Goal: Task Accomplishment & Management: Use online tool/utility

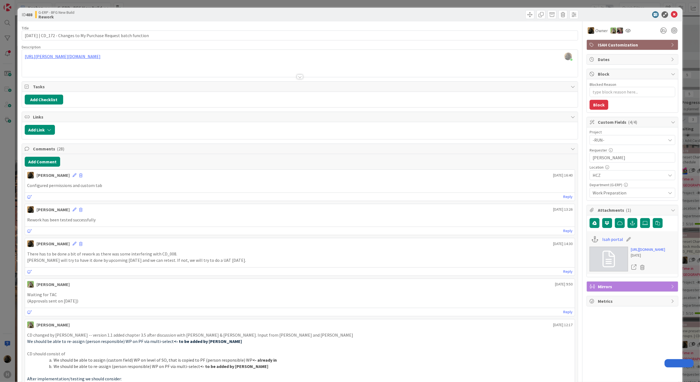
type textarea "x"
click at [671, 16] on icon at bounding box center [674, 14] width 7 height 7
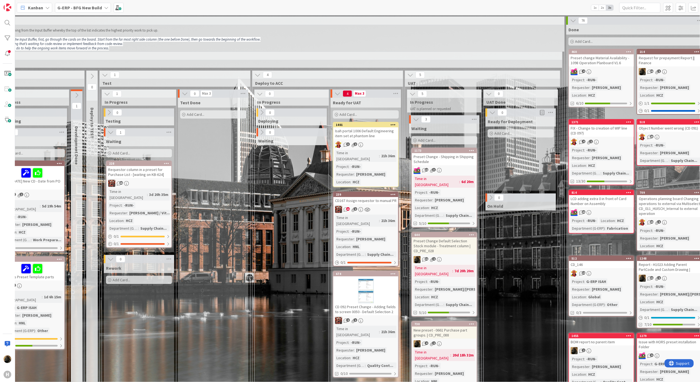
scroll to position [0, 310]
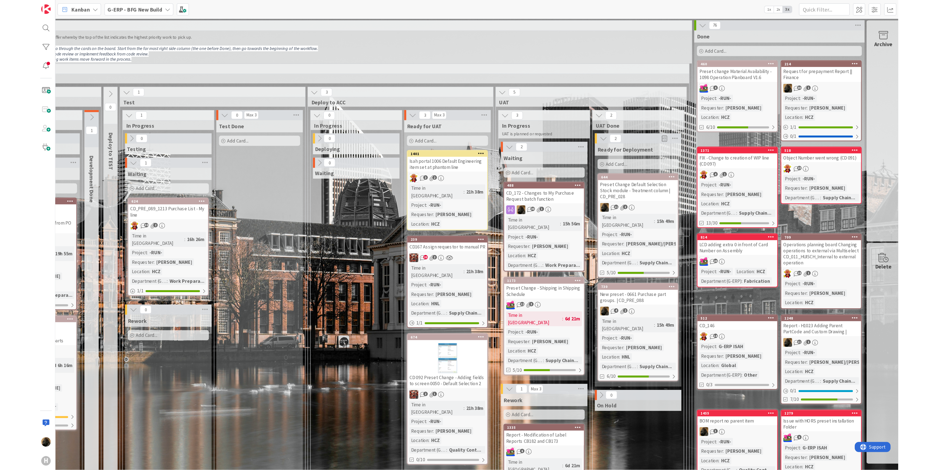
scroll to position [0, 310]
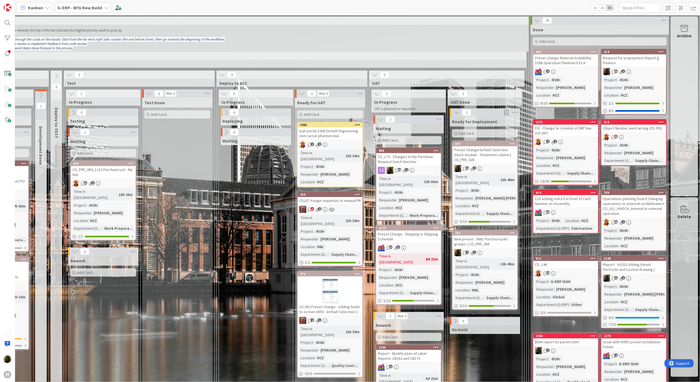
click at [204, 292] on div "Test Done Add Card..." at bounding box center [177, 265] width 70 height 334
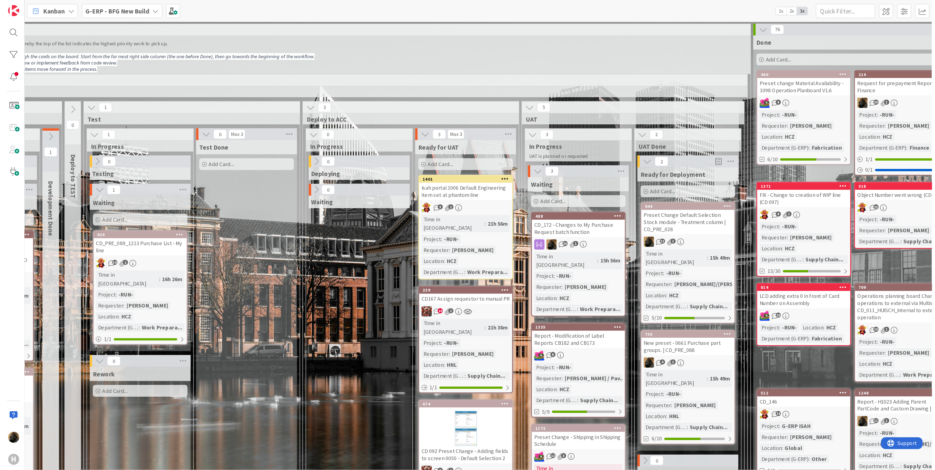
scroll to position [0, 76]
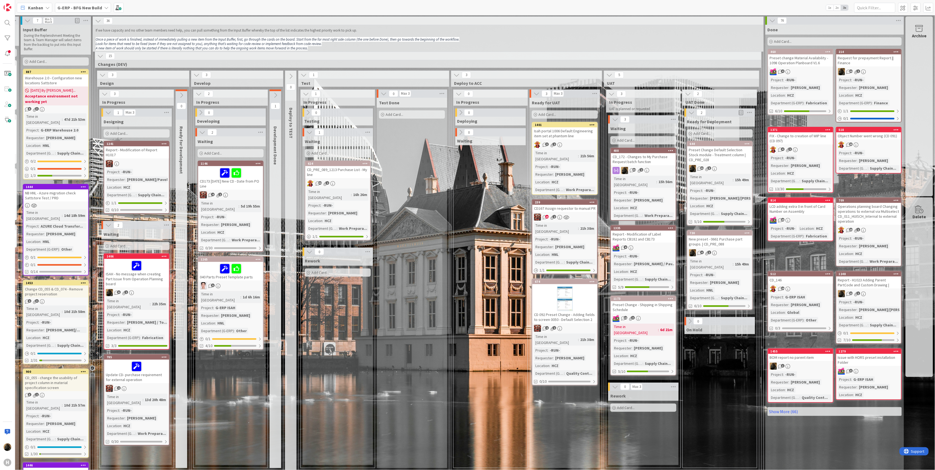
click at [452, 275] on div "0 In Progress 0 Deploying 0 Waiting" at bounding box center [490, 280] width 76 height 381
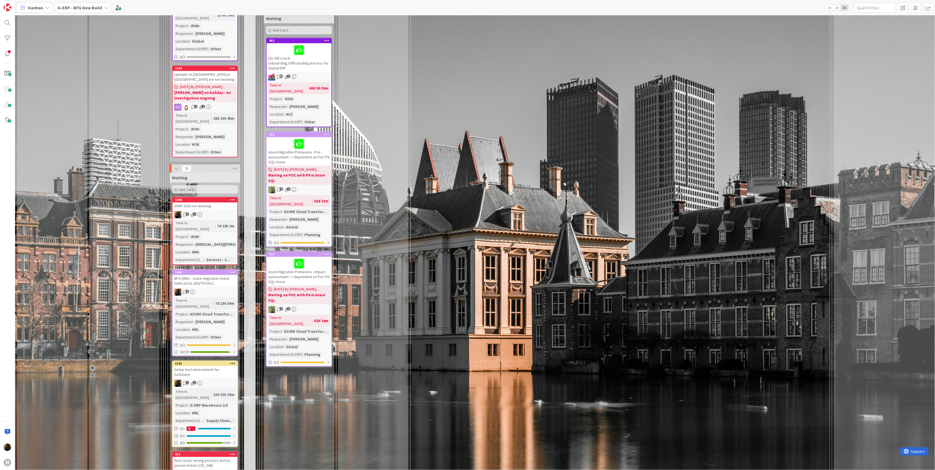
scroll to position [842, 0]
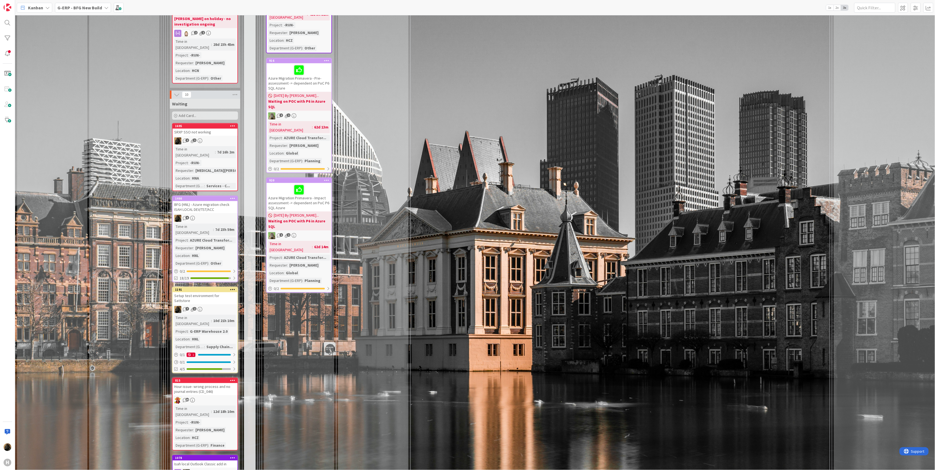
click at [478, 184] on div "14 Execute / Solve 14 In Progress 4 Max 6 Solving / Executing Add Card... 1681 …" at bounding box center [497, 377] width 664 height 1399
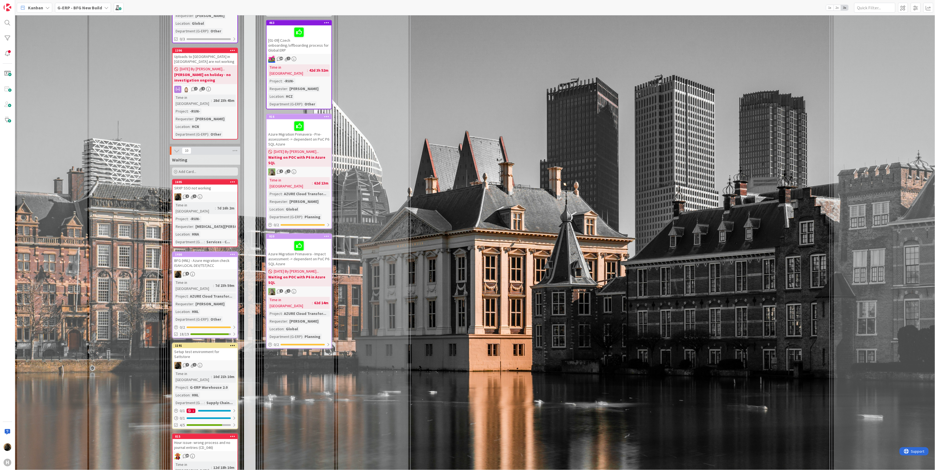
scroll to position [769, 0]
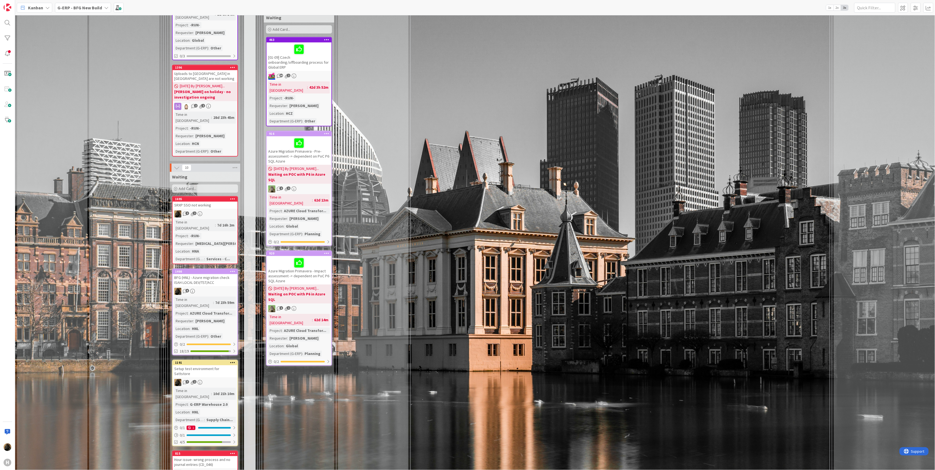
click at [149, 81] on div "Input Buffer During the Replenishment Meeting the team & Team Manager will sele…" at bounding box center [124, 214] width 70 height 1918
